Goal: Information Seeking & Learning: Check status

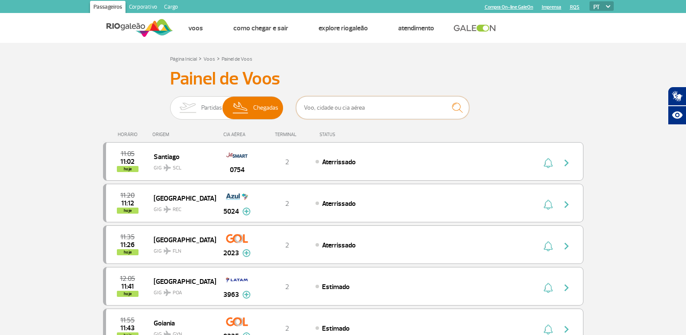
click at [333, 111] on input "text" at bounding box center [382, 107] width 173 height 23
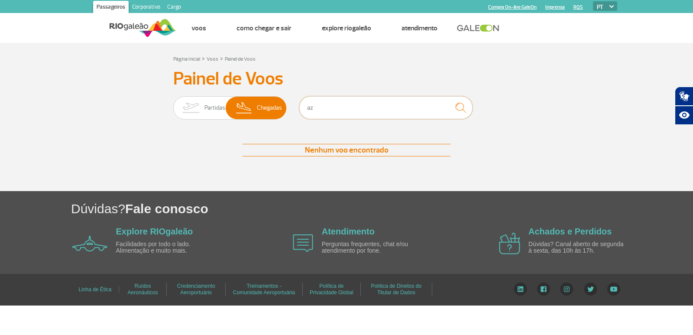
type input "a"
type input "3110"
drag, startPoint x: 320, startPoint y: 110, endPoint x: 305, endPoint y: 110, distance: 14.3
click at [305, 110] on input "3110" at bounding box center [385, 107] width 173 height 23
drag, startPoint x: 322, startPoint y: 107, endPoint x: 290, endPoint y: 104, distance: 32.6
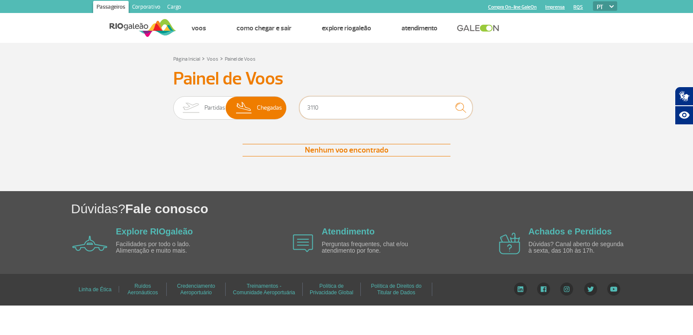
click at [290, 104] on div "Partidas Chegadas 3110" at bounding box center [346, 109] width 346 height 26
type input "3110"
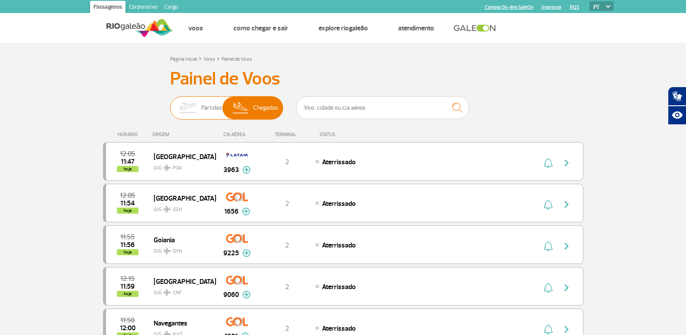
click at [212, 110] on span "Partidas" at bounding box center [211, 108] width 21 height 23
click at [170, 103] on input "Partidas Chegadas" at bounding box center [170, 103] width 0 height 0
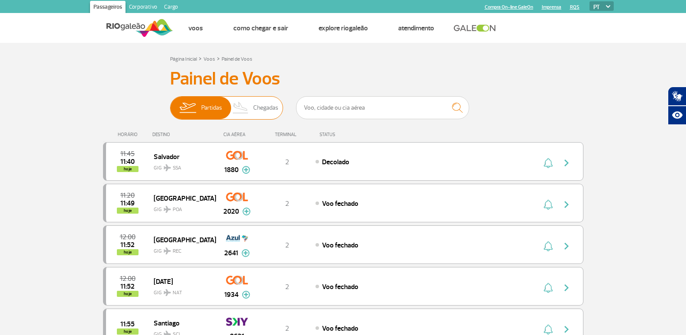
click at [251, 110] on img at bounding box center [241, 108] width 26 height 23
click at [170, 103] on input "Partidas Chegadas" at bounding box center [170, 103] width 0 height 0
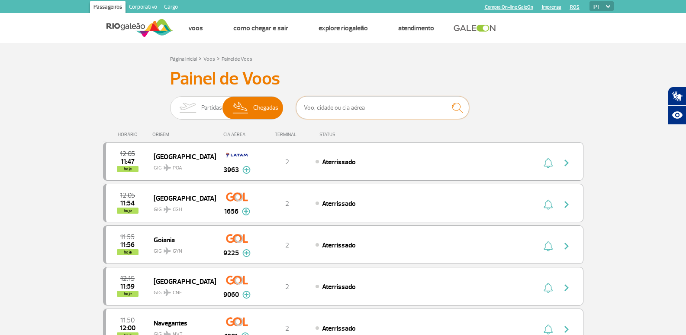
click at [337, 108] on input "text" at bounding box center [382, 107] width 173 height 23
type input "3110"
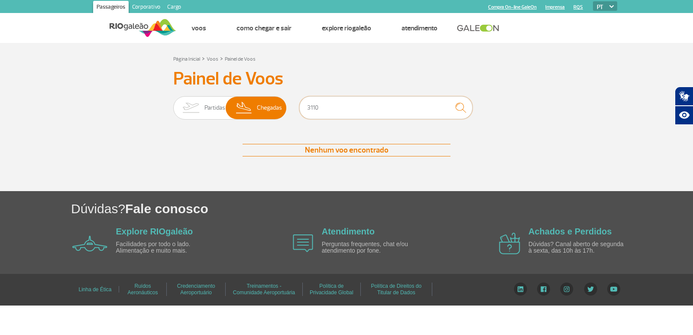
click at [285, 116] on div "Partidas Chegadas 3110" at bounding box center [346, 109] width 346 height 26
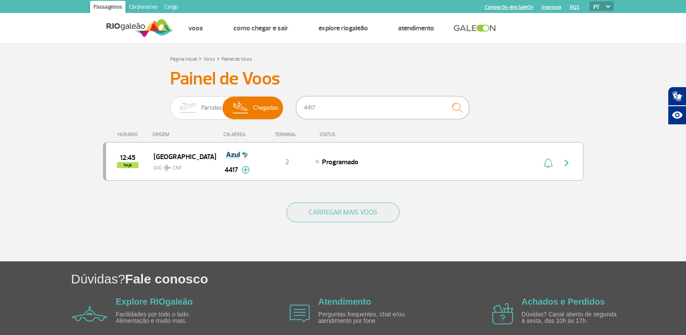
type input "4417"
click at [312, 107] on input "4417" at bounding box center [382, 107] width 173 height 23
